Goal: Use online tool/utility: Use online tool/utility

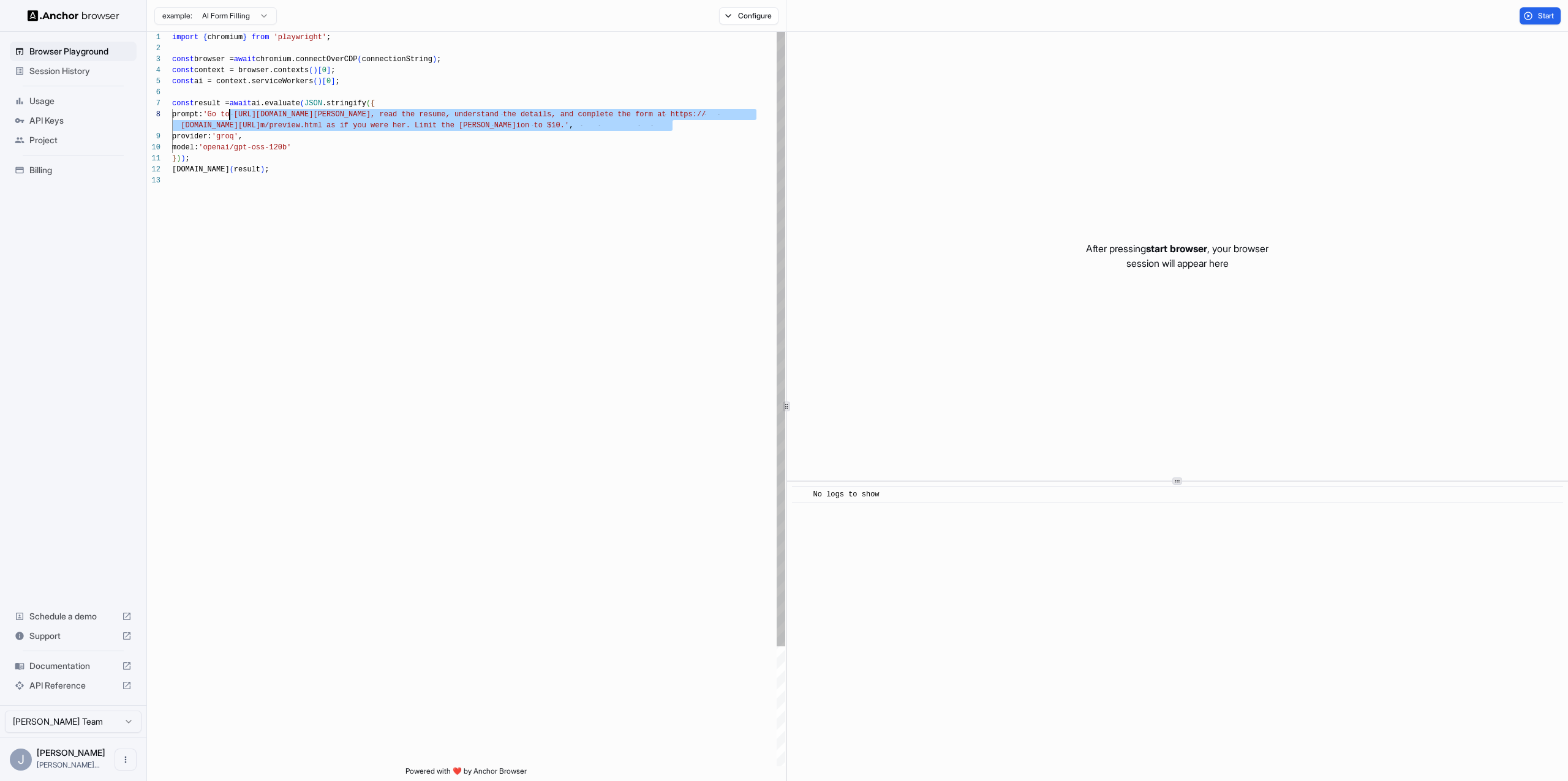
scroll to position [77, 0]
drag, startPoint x: 670, startPoint y: 123, endPoint x: 222, endPoint y: 116, distance: 448.1
click at [222, 116] on div "import { chromium } from 'playwright' ; const browser = await chromium.connectO…" at bounding box center [479, 471] width 614 height 878
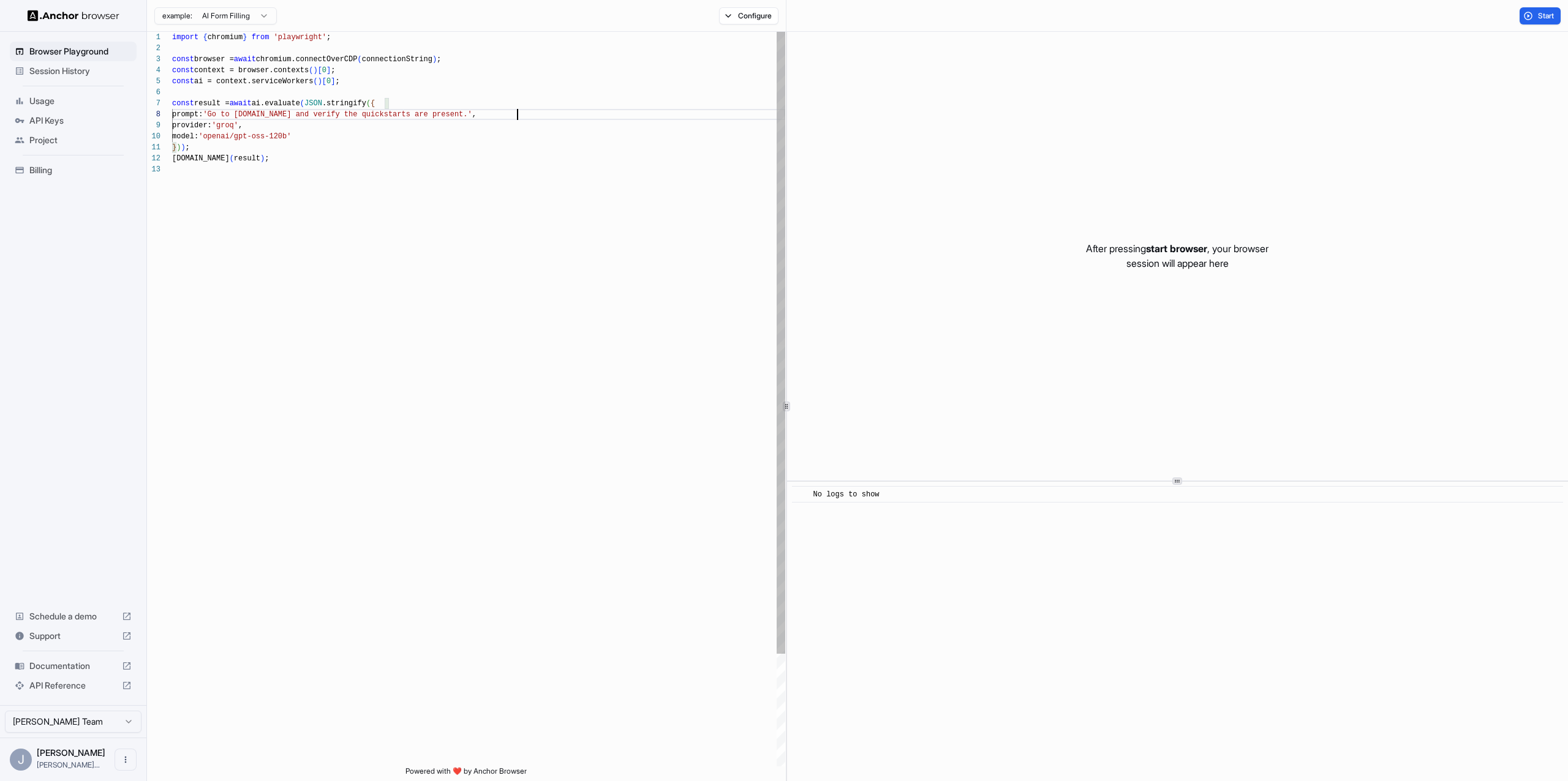
click at [366, 89] on div "import { chromium } from 'playwright' ; const browser = await chromium.connectO…" at bounding box center [479, 466] width 614 height 867
drag, startPoint x: 372, startPoint y: 39, endPoint x: 90, endPoint y: 39, distance: 282.0
click at [172, 39] on div "import { chromium } from 'playwright' ; const browser = await chromium.connectO…" at bounding box center [479, 466] width 614 height 867
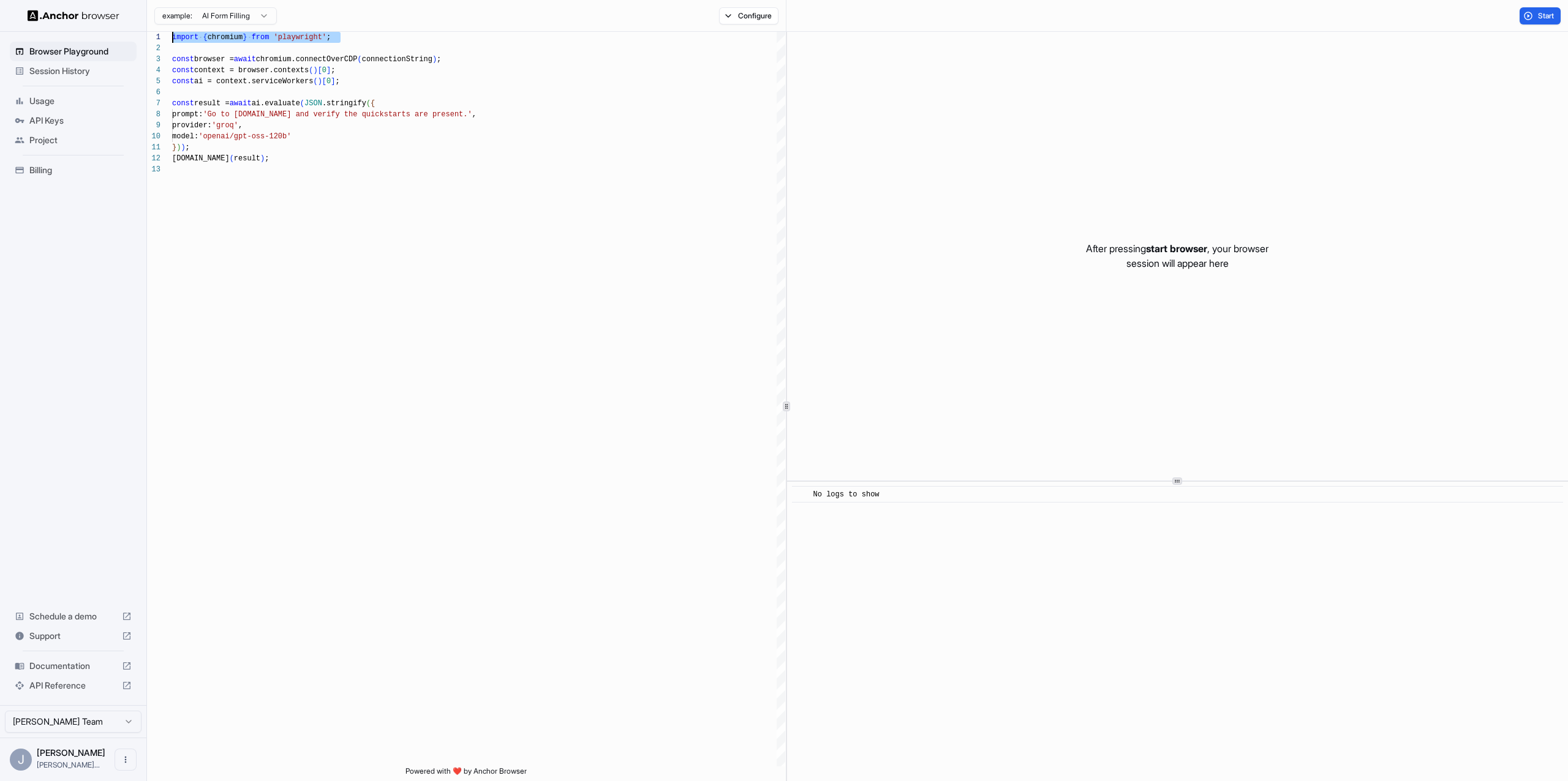
type textarea "**********"
click at [1538, 3] on div "Start" at bounding box center [1177, 16] width 781 height 32
click at [1538, 13] on span "Start" at bounding box center [1547, 16] width 17 height 10
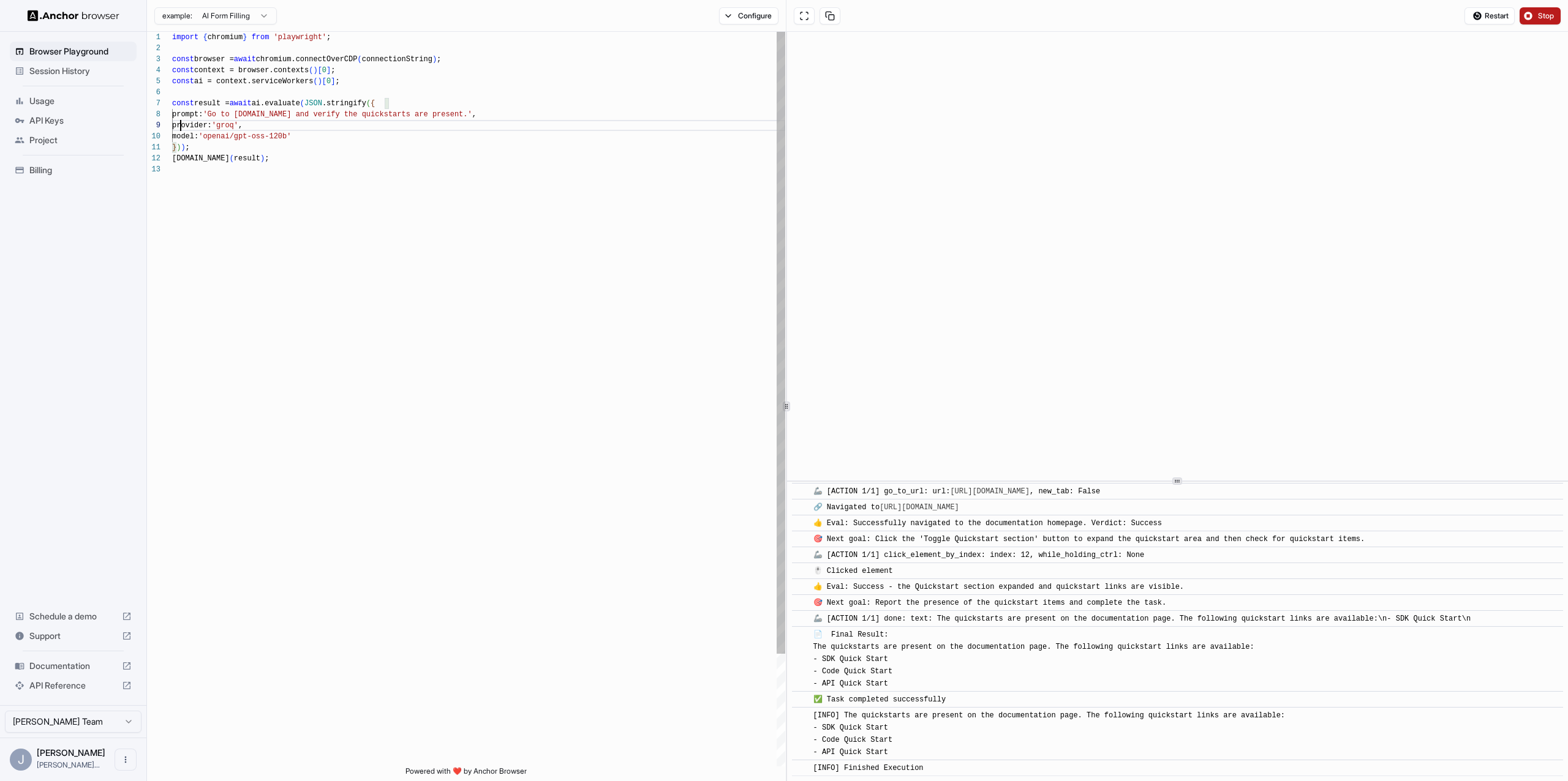
scroll to position [89, 0]
drag, startPoint x: 180, startPoint y: 124, endPoint x: 315, endPoint y: 127, distance: 135.0
click at [315, 127] on div "import { chromium } from 'playwright' ; const browser = await chromium.connectO…" at bounding box center [479, 466] width 614 height 867
click at [224, 123] on div "import { chromium } from 'playwright' ; const browser = await chromium.connectO…" at bounding box center [479, 466] width 614 height 867
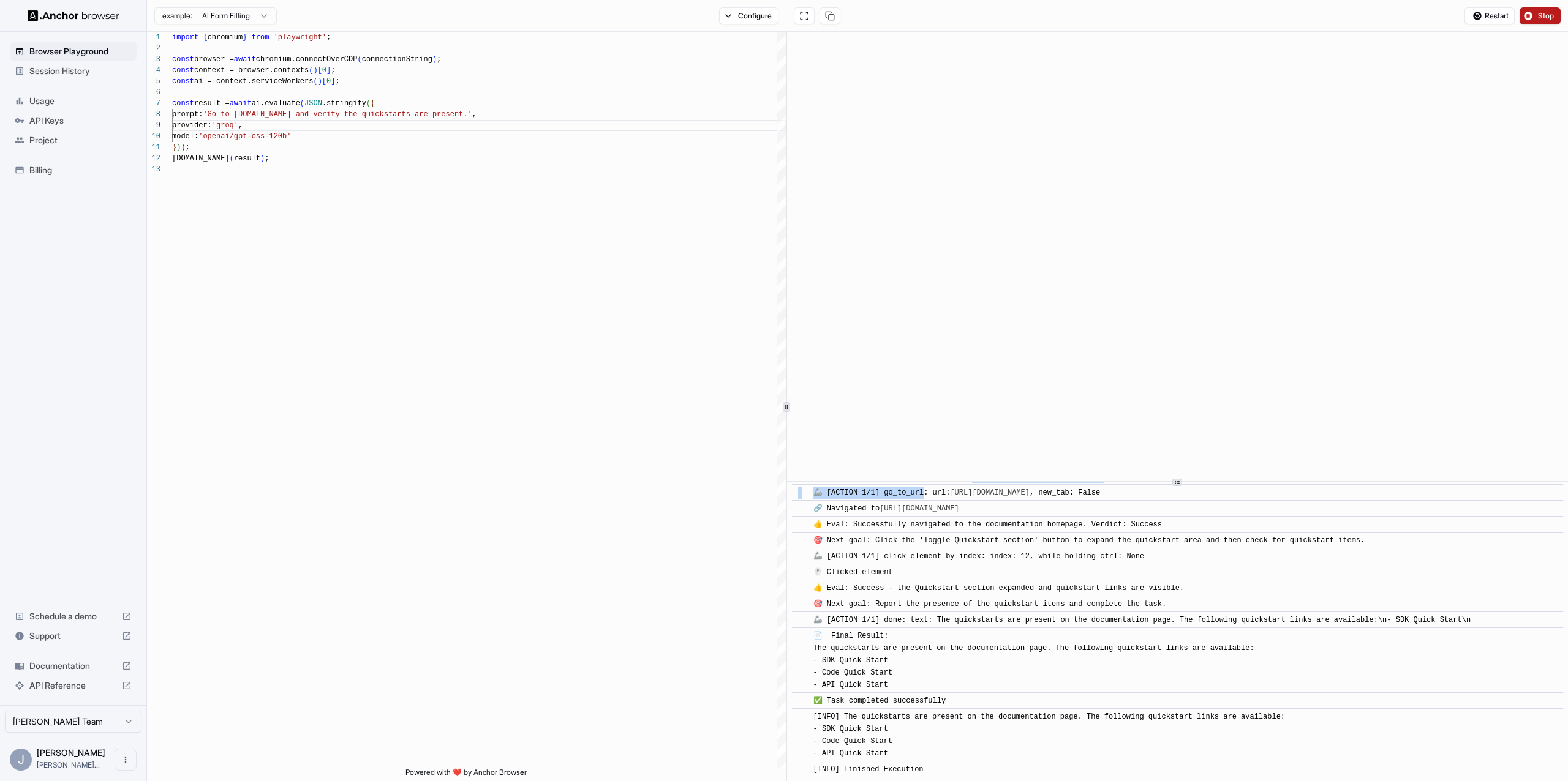
scroll to position [30, 0]
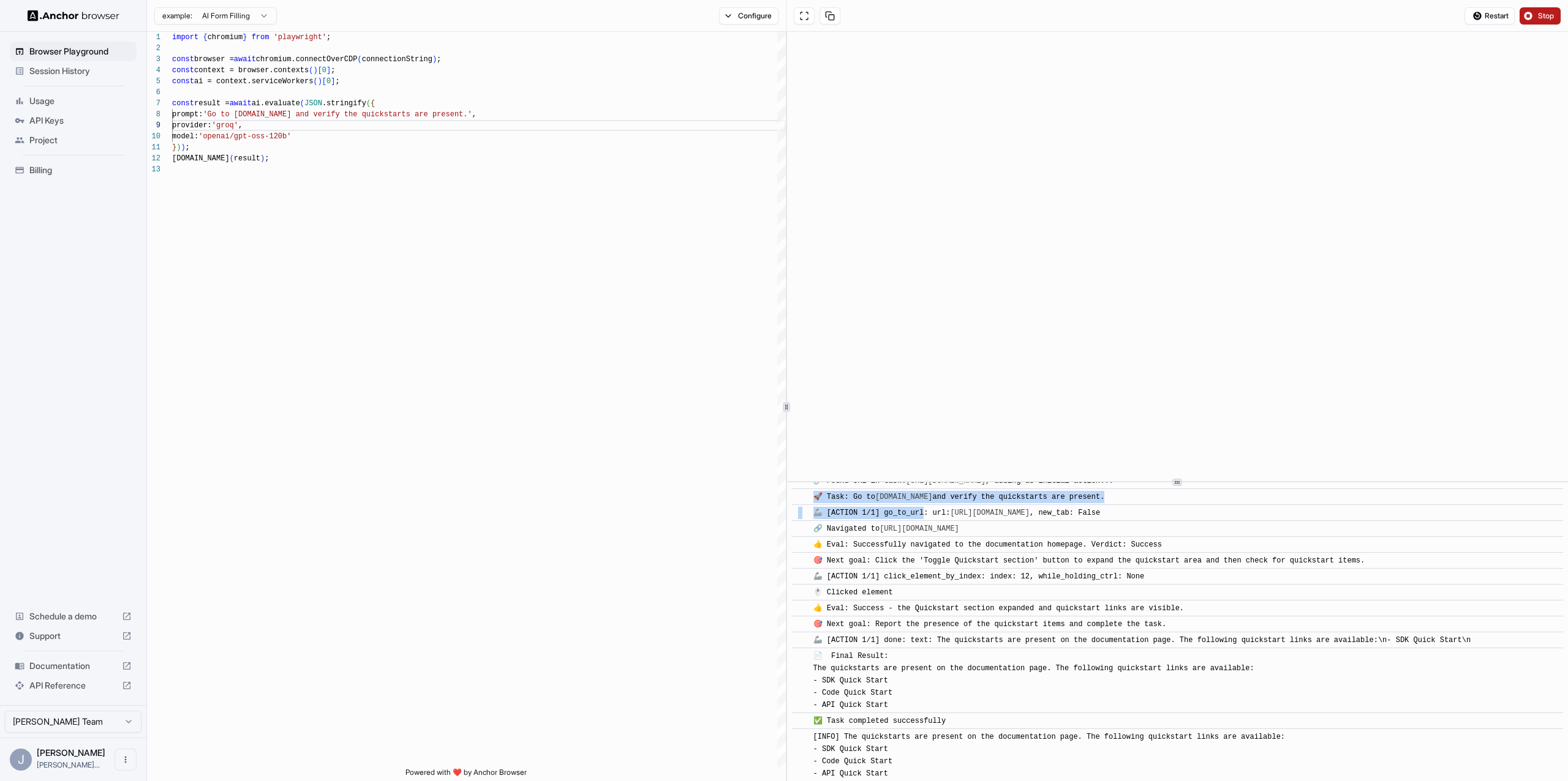
drag, startPoint x: 929, startPoint y: 486, endPoint x: 1113, endPoint y: 489, distance: 184.0
click at [1113, 489] on div "​ [INFO] Started Execution ​ 🔗 Found URL in task: [URL][DOMAIN_NAME] , adding a…" at bounding box center [1178, 627] width 771 height 341
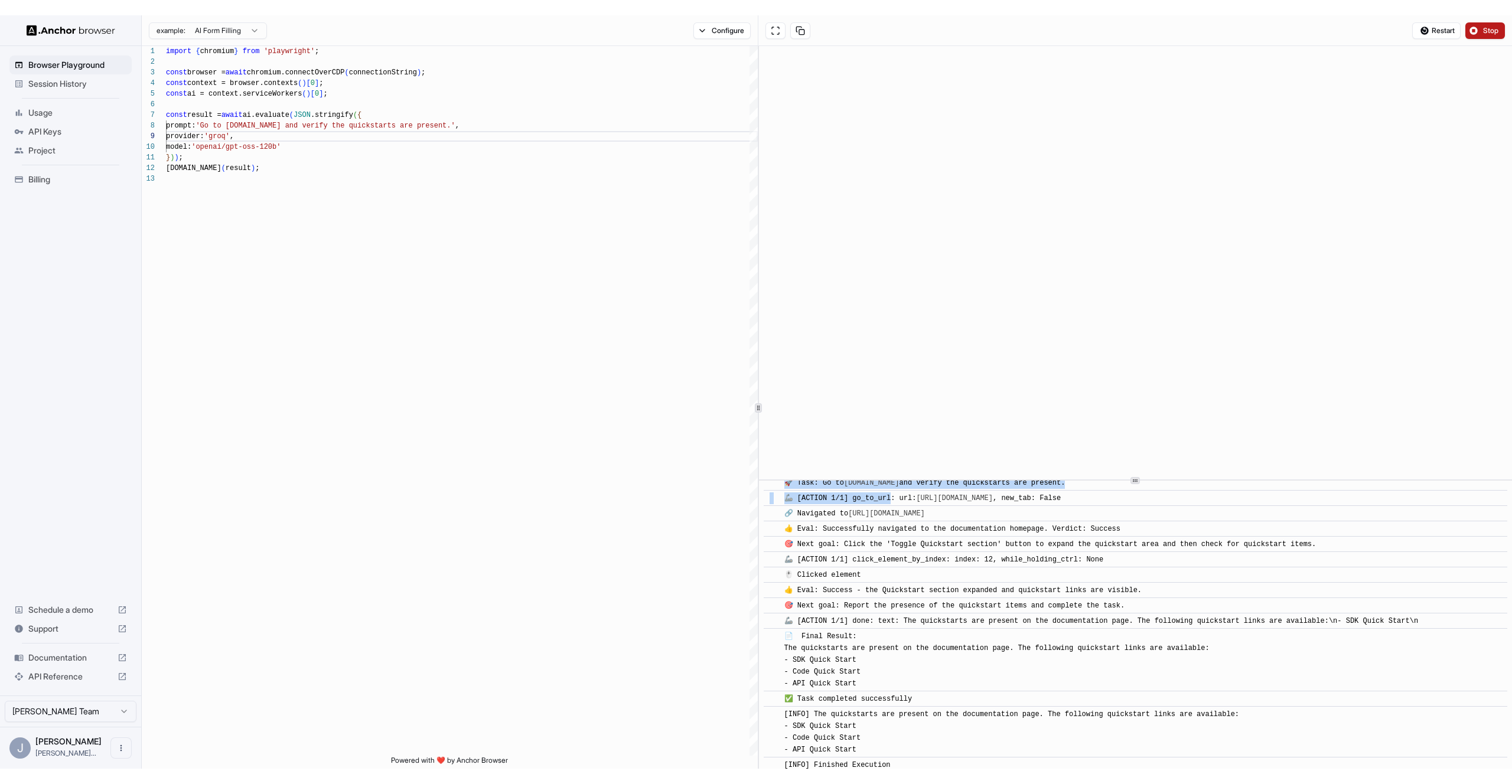
scroll to position [49, 0]
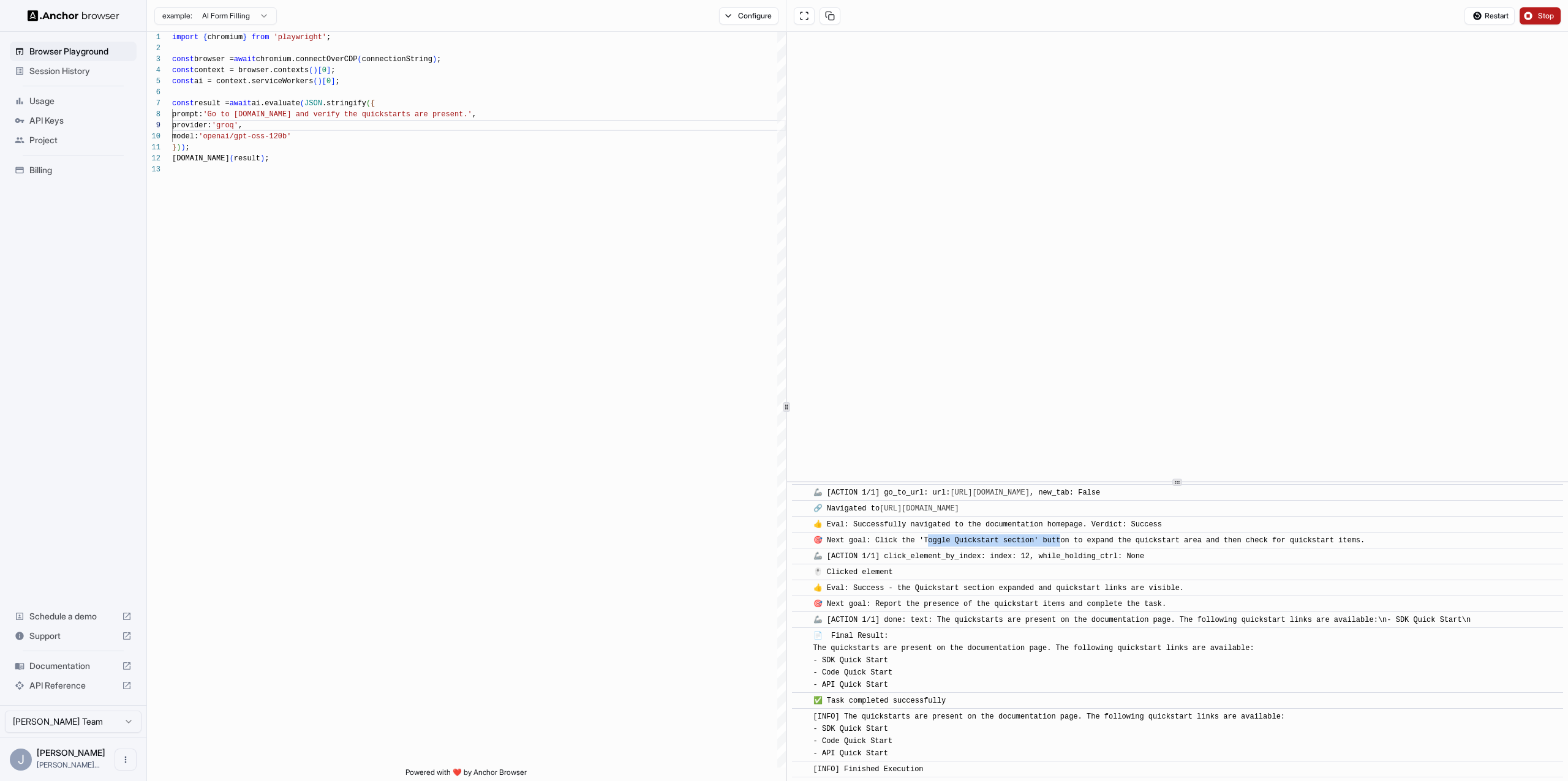
drag, startPoint x: 928, startPoint y: 540, endPoint x: 1059, endPoint y: 540, distance: 131.0
click at [1059, 540] on span "🎯 Next goal: Click the 'Toggle Quickstart section' button to expand the quickst…" at bounding box center [1089, 541] width 552 height 8
drag, startPoint x: 852, startPoint y: 719, endPoint x: 1087, endPoint y: 720, distance: 235.0
click at [1087, 720] on span "[INFO] The quickstarts are present on the documentation page. The following qui…" at bounding box center [1050, 735] width 473 height 46
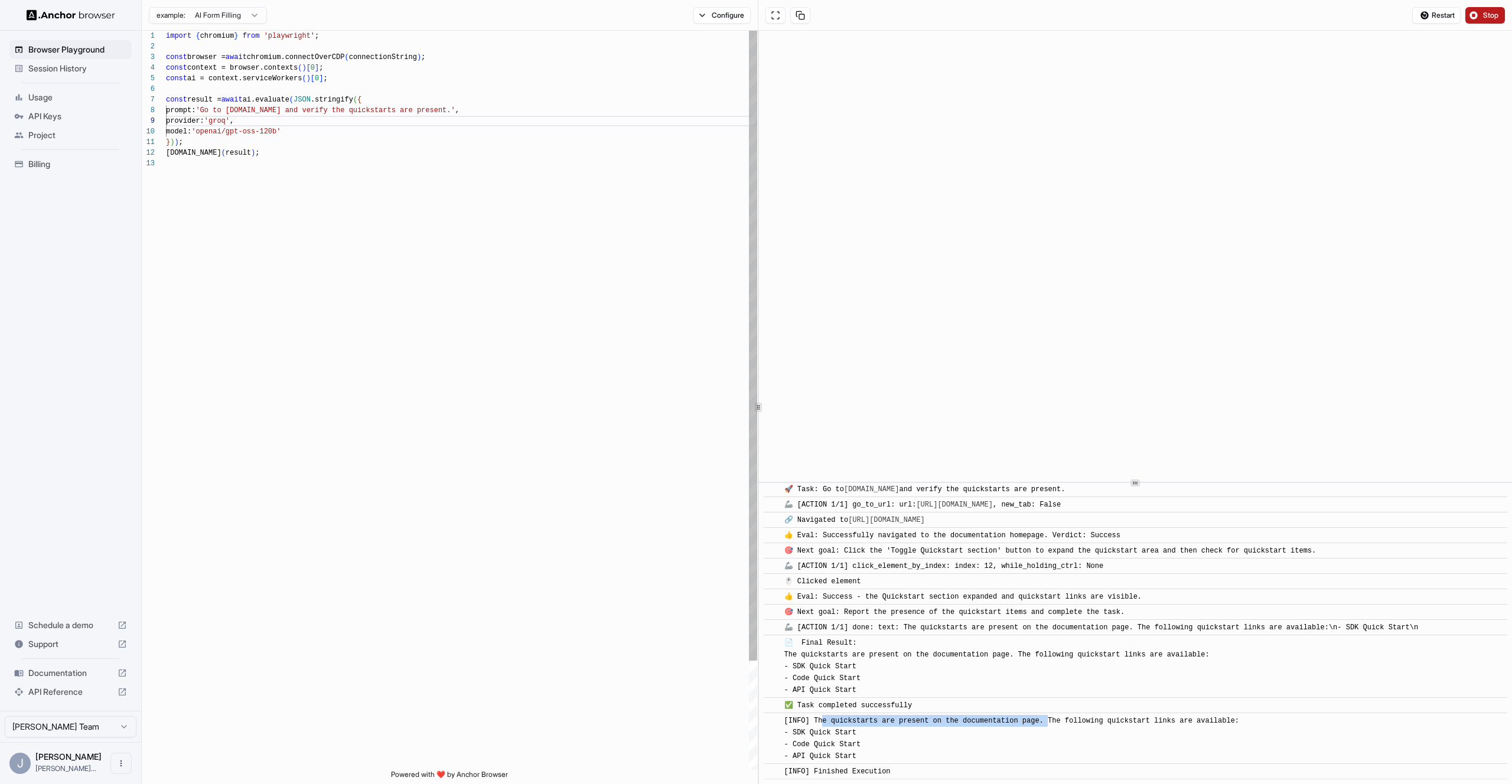
scroll to position [37, 0]
